Goal: Transaction & Acquisition: Obtain resource

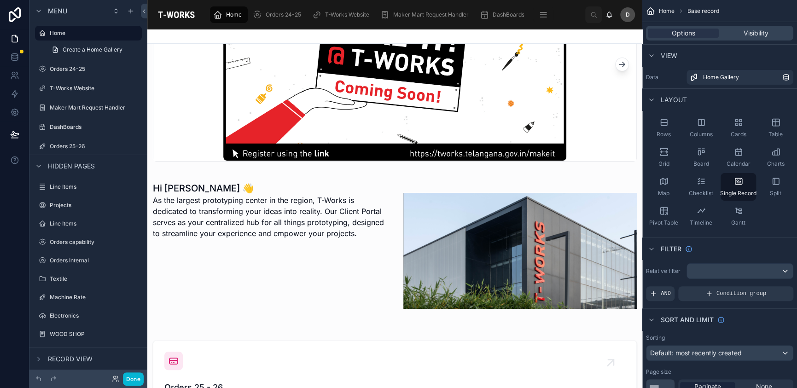
scroll to position [107, 0]
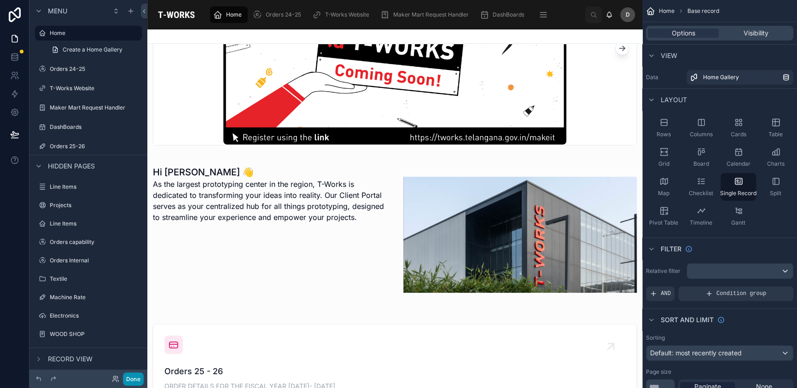
click at [139, 378] on button "Done" at bounding box center [133, 378] width 21 height 13
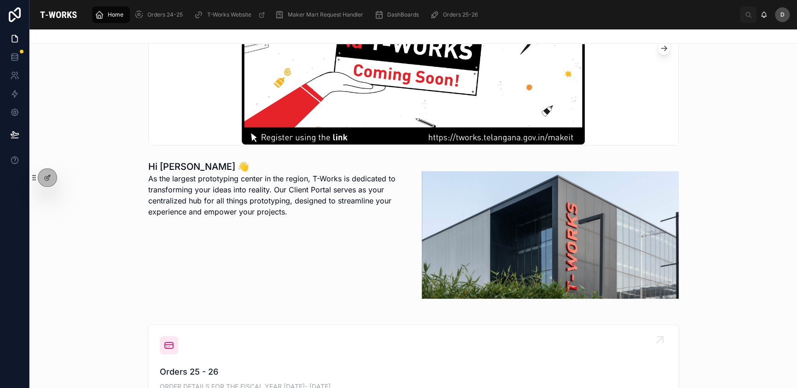
click at [315, 344] on div "Orders 25 - 26 ORDER DETAILS FOR THE FISCAL YEAR [DATE]- [DATE]" at bounding box center [413, 364] width 507 height 57
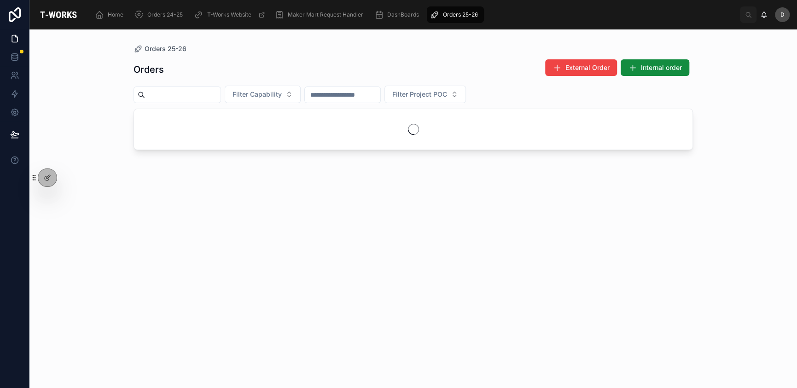
click at [209, 98] on input "text" at bounding box center [182, 94] width 75 height 13
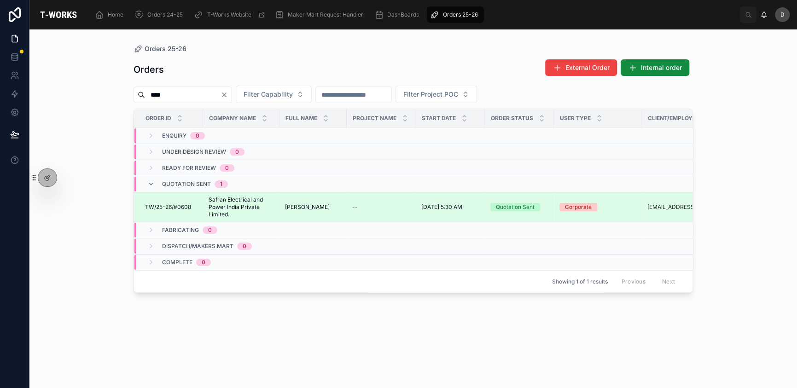
type input "****"
click at [363, 203] on div "--" at bounding box center [381, 206] width 58 height 7
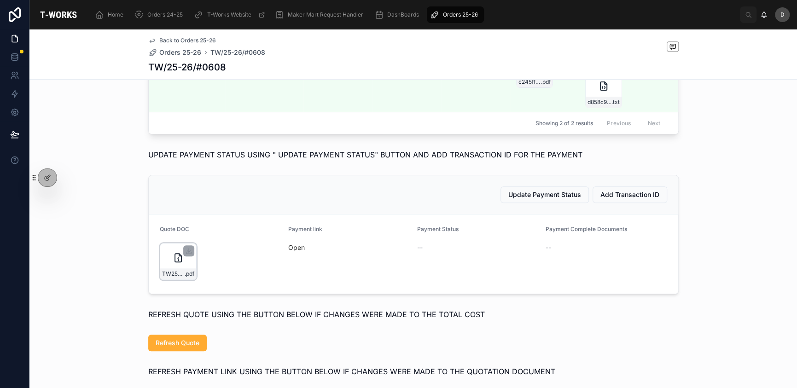
scroll to position [445, 0]
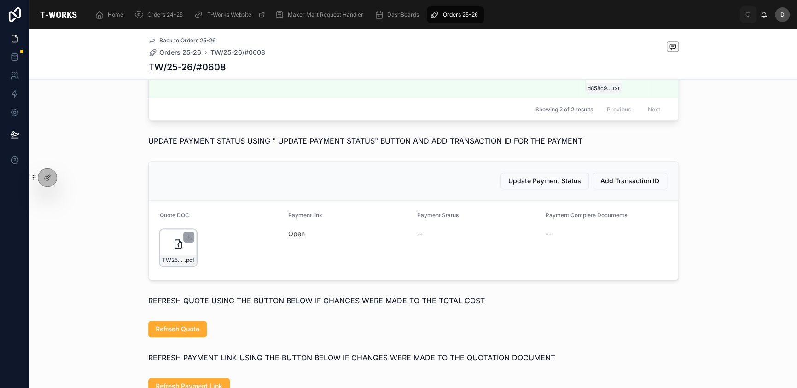
click at [160, 266] on div "TW25-26#0608 .pdf" at bounding box center [178, 247] width 37 height 37
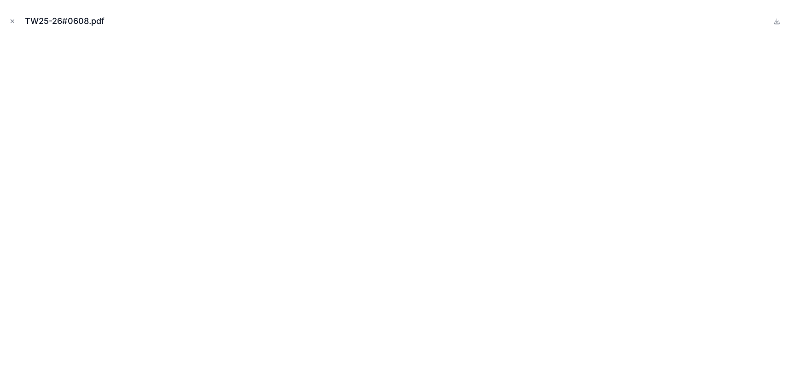
click at [12, 27] on div "TW25-26#0608.pdf" at bounding box center [398, 21] width 782 height 28
click at [13, 24] on icon "Close modal" at bounding box center [12, 21] width 6 height 6
